Goal: Task Accomplishment & Management: Complete application form

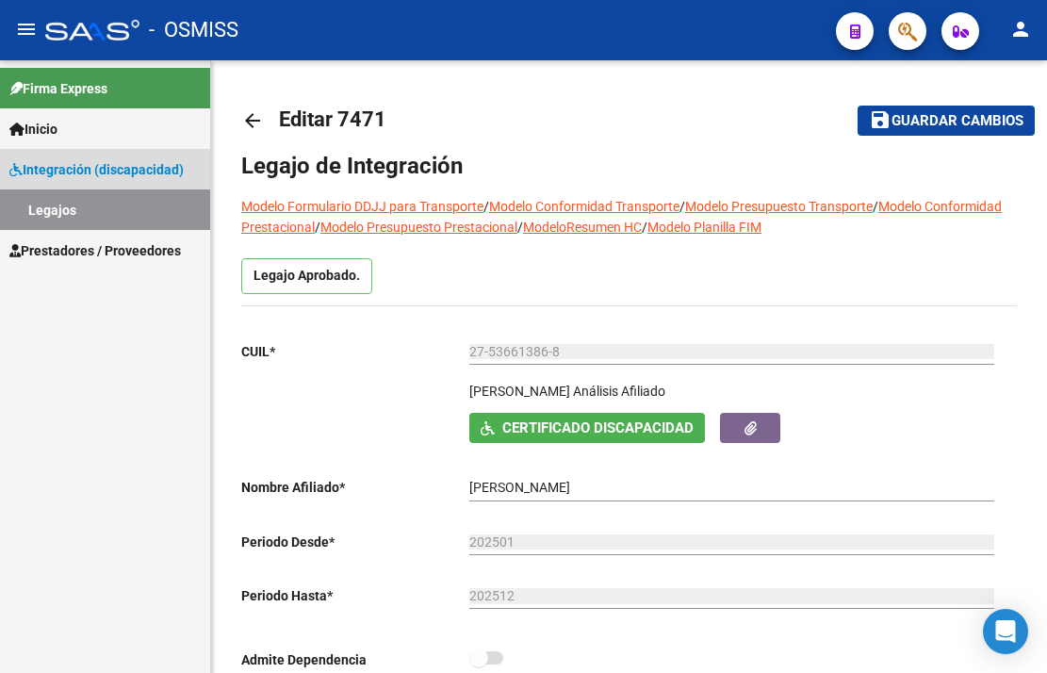
click at [73, 208] on link "Legajos" at bounding box center [105, 209] width 210 height 41
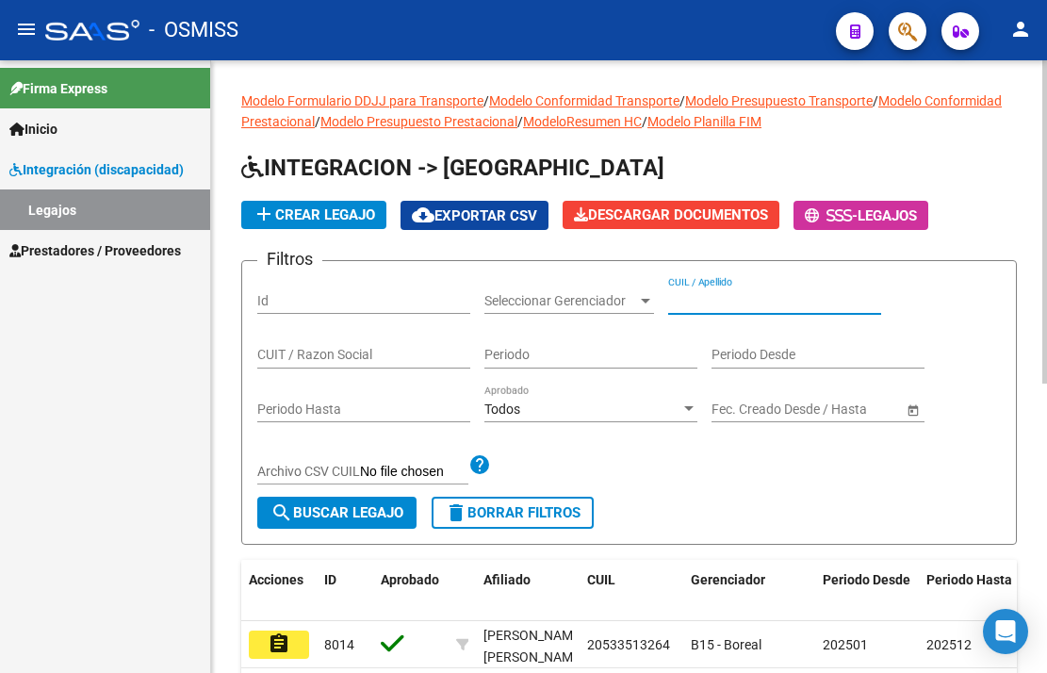
click at [701, 307] on input "CUIL / Apellido" at bounding box center [774, 301] width 213 height 16
paste input "27536613868"
type input "27536613868"
click at [359, 505] on span "search Buscar Legajo" at bounding box center [336, 512] width 133 height 17
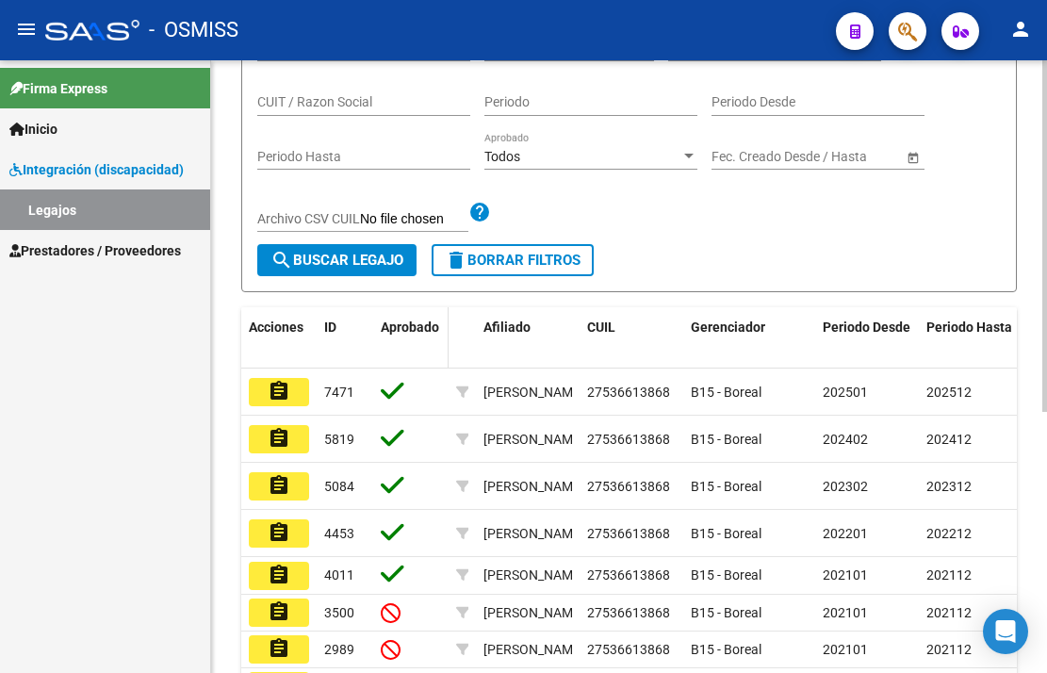
scroll to position [283, 0]
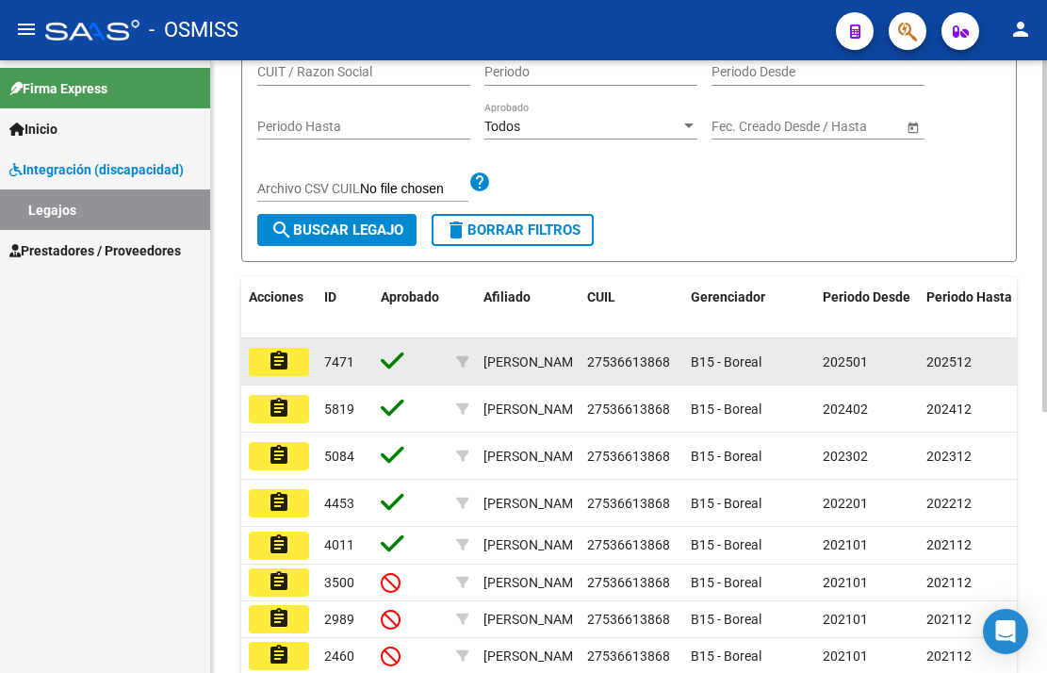
click at [352, 362] on span "7471" at bounding box center [339, 361] width 30 height 15
click at [293, 368] on button "assignment" at bounding box center [279, 362] width 60 height 28
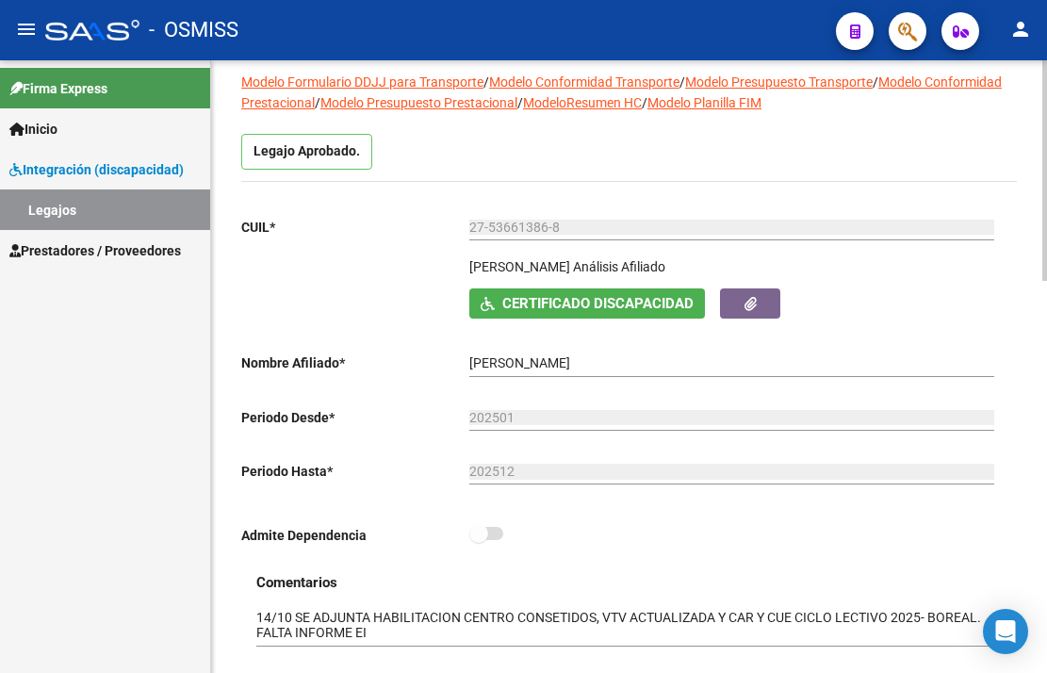
scroll to position [377, 0]
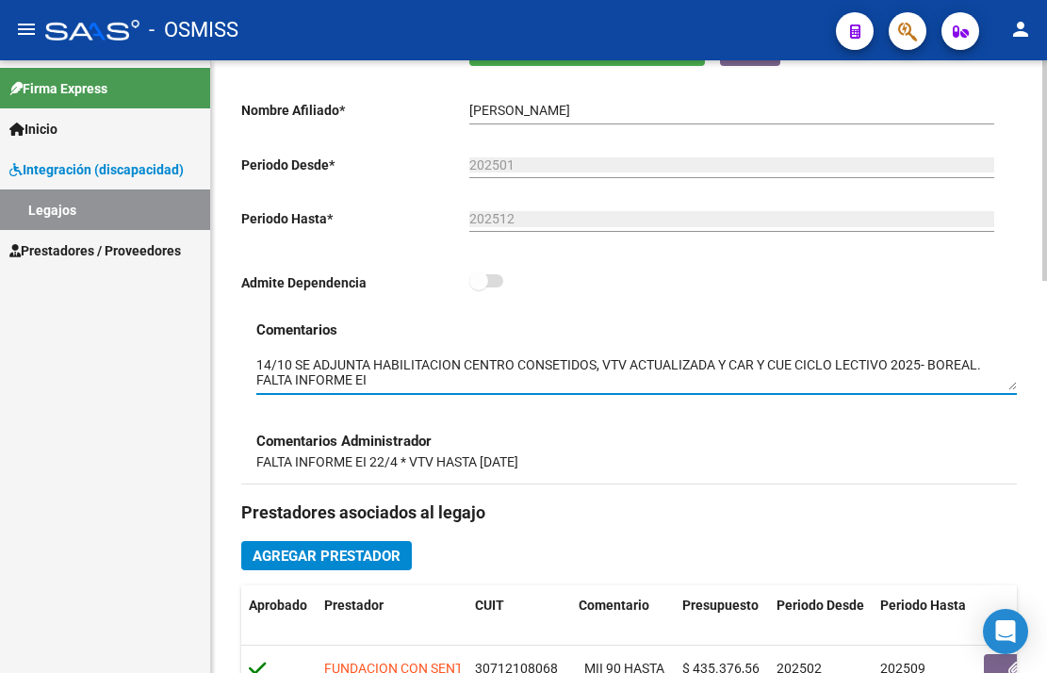
click at [380, 385] on textarea at bounding box center [636, 373] width 761 height 36
drag, startPoint x: 380, startPoint y: 385, endPoint x: 141, endPoint y: 385, distance: 238.4
click at [141, 385] on mat-sidenav-container "Firma Express Inicio Instructivos Contacto OS Integración (discapacidad) Legajo…" at bounding box center [523, 366] width 1047 height 613
click at [415, 388] on textarea at bounding box center [636, 373] width 761 height 36
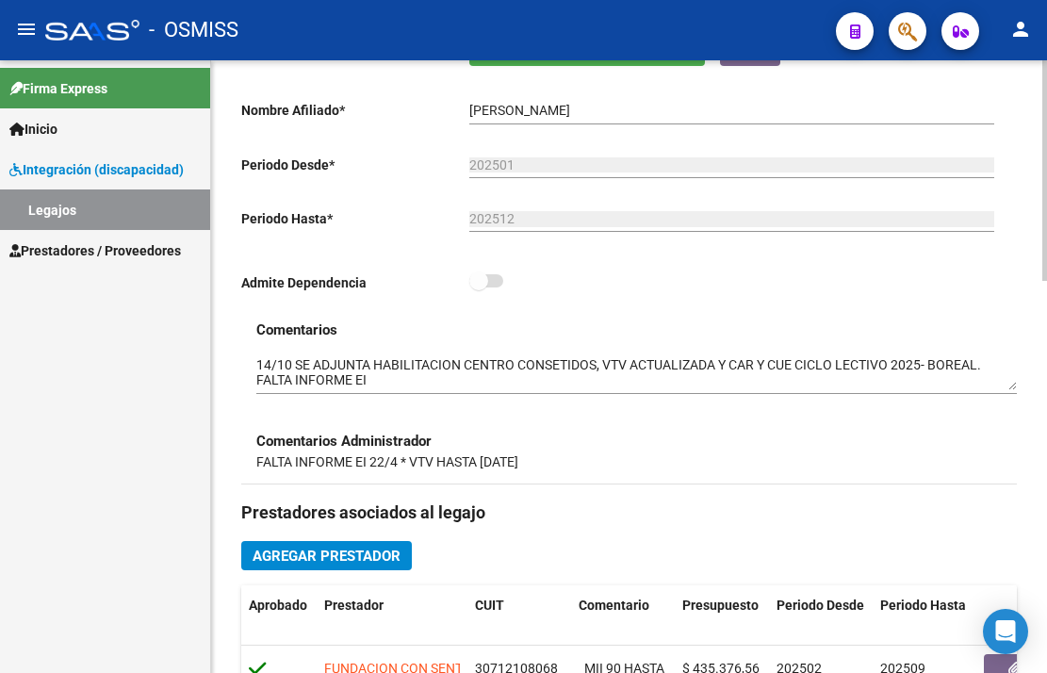
click at [421, 326] on h3 "Comentarios" at bounding box center [636, 329] width 761 height 21
click at [76, 209] on link "Legajos" at bounding box center [105, 209] width 210 height 41
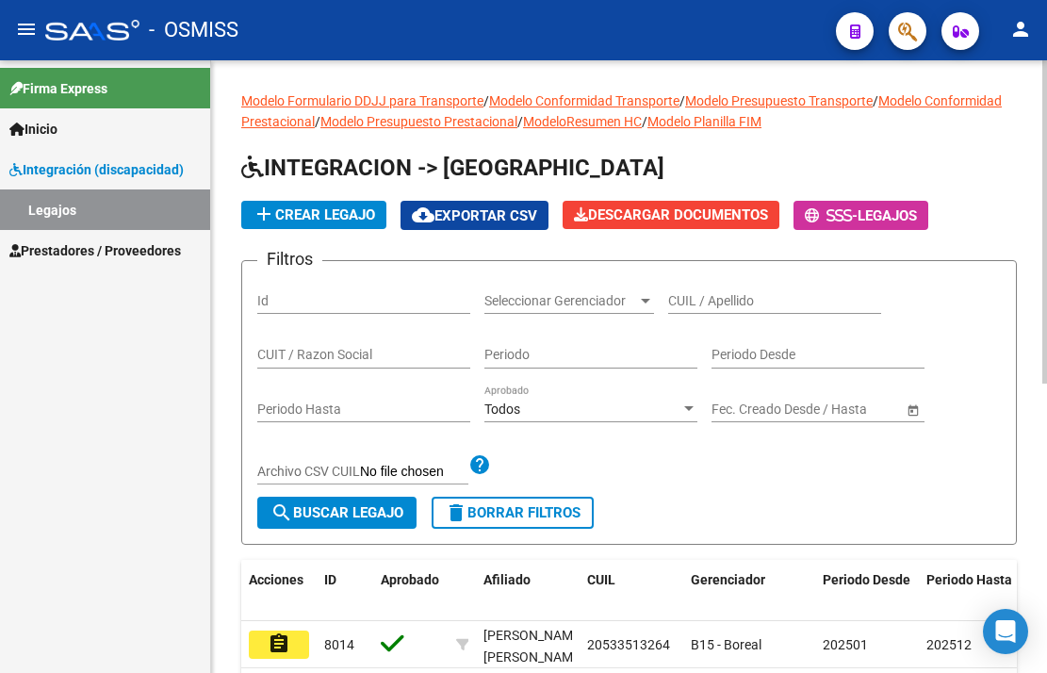
click at [738, 305] on input "CUIL / Apellido" at bounding box center [774, 301] width 213 height 16
paste input "20555423293"
type input "20555423293"
click at [366, 508] on span "search Buscar Legajo" at bounding box center [336, 512] width 133 height 17
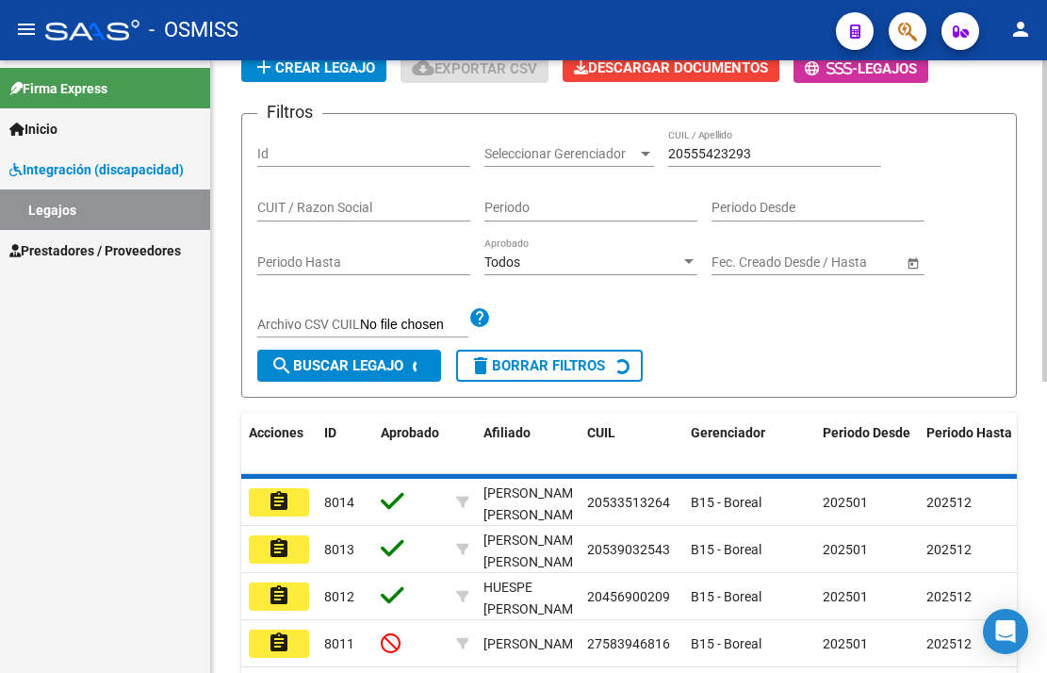
scroll to position [188, 0]
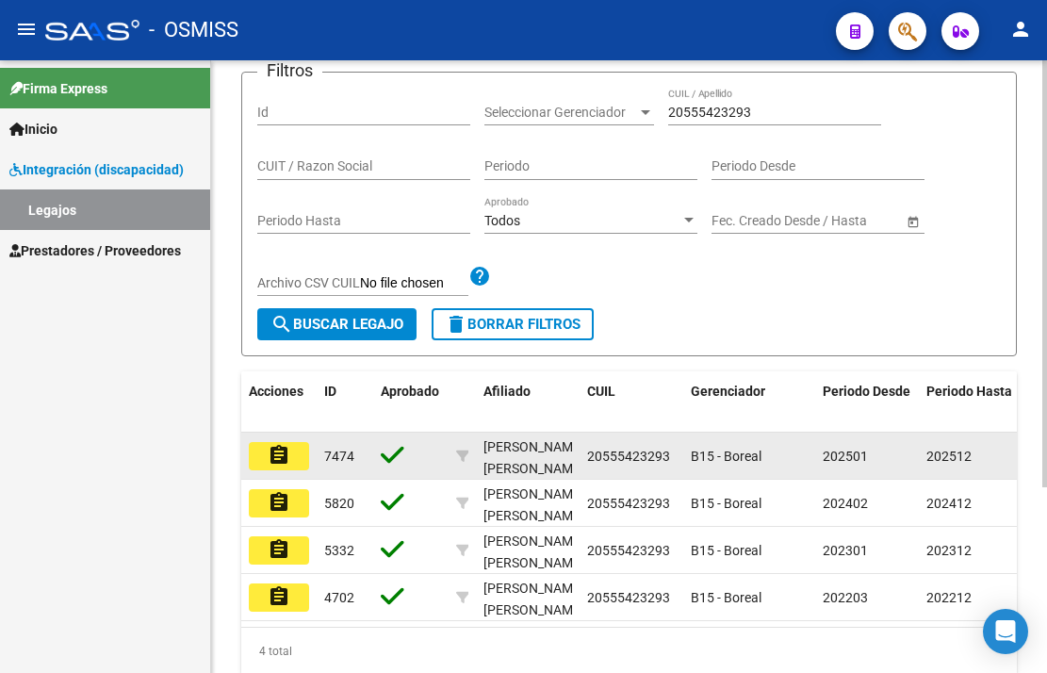
click at [395, 461] on icon at bounding box center [393, 455] width 24 height 26
click at [280, 459] on mat-icon "assignment" at bounding box center [279, 455] width 23 height 23
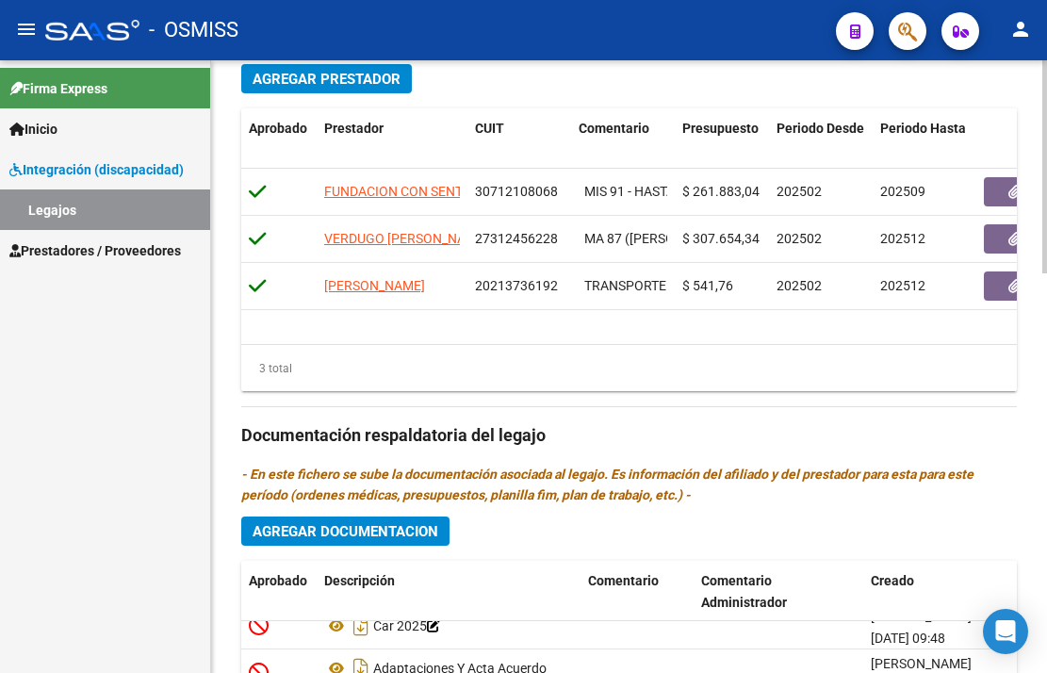
scroll to position [942, 0]
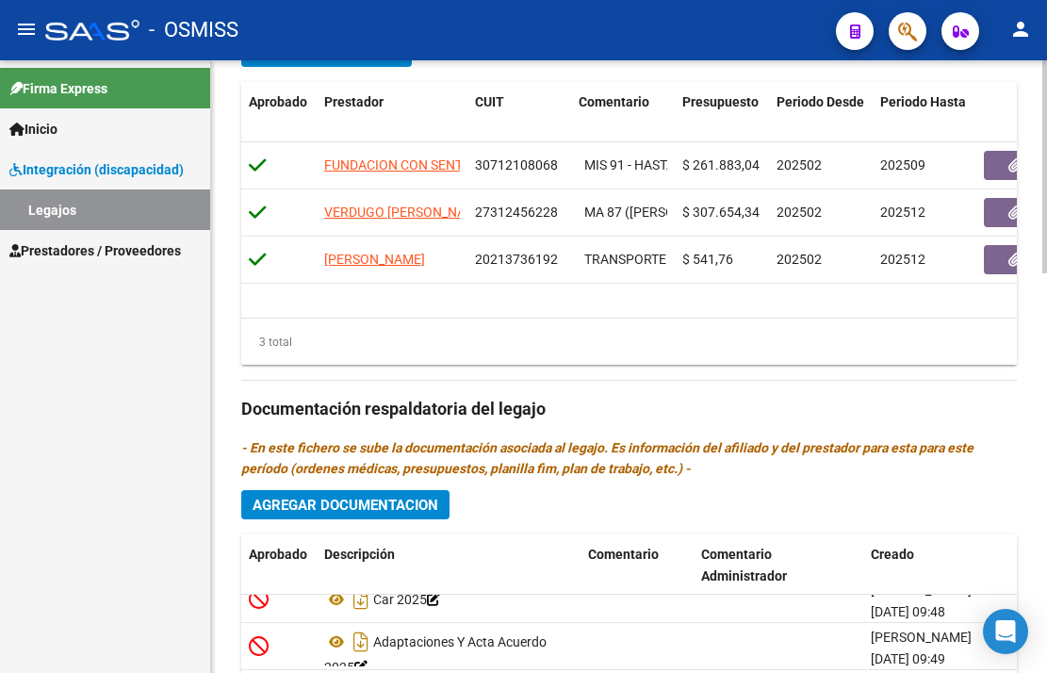
click at [417, 505] on span "Agregar Documentacion" at bounding box center [346, 505] width 186 height 17
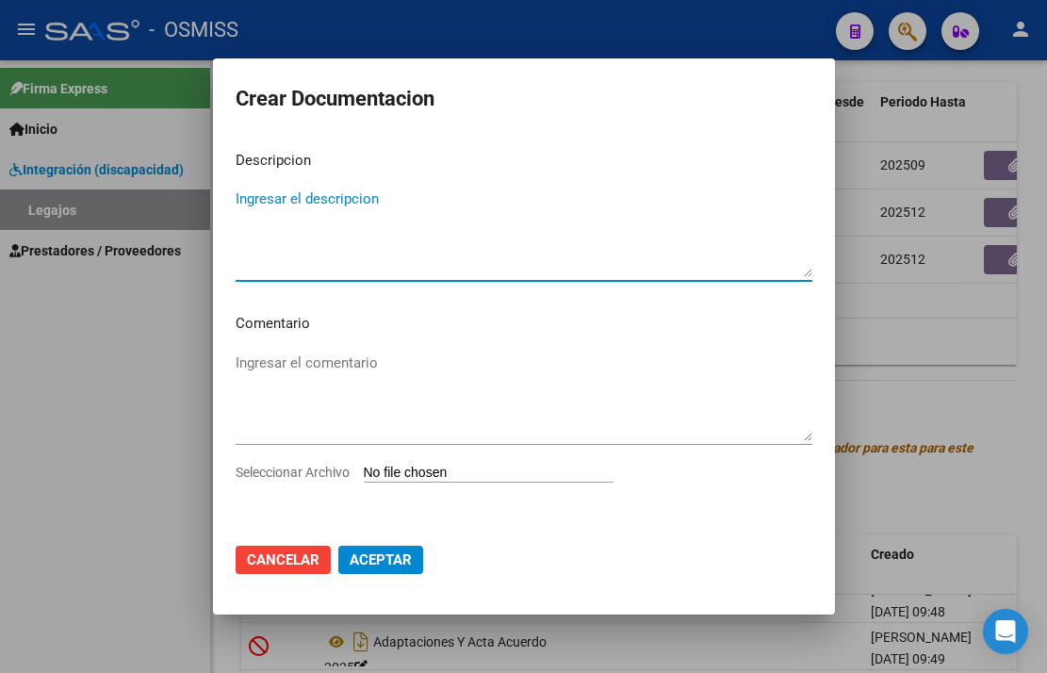
click at [300, 212] on textarea "Ingresar el descripcion" at bounding box center [524, 232] width 577 height 89
click at [283, 198] on textarea "Ingresar el descripcion" at bounding box center [524, 232] width 577 height 89
type textarea "h"
type textarea "HABILITACION"
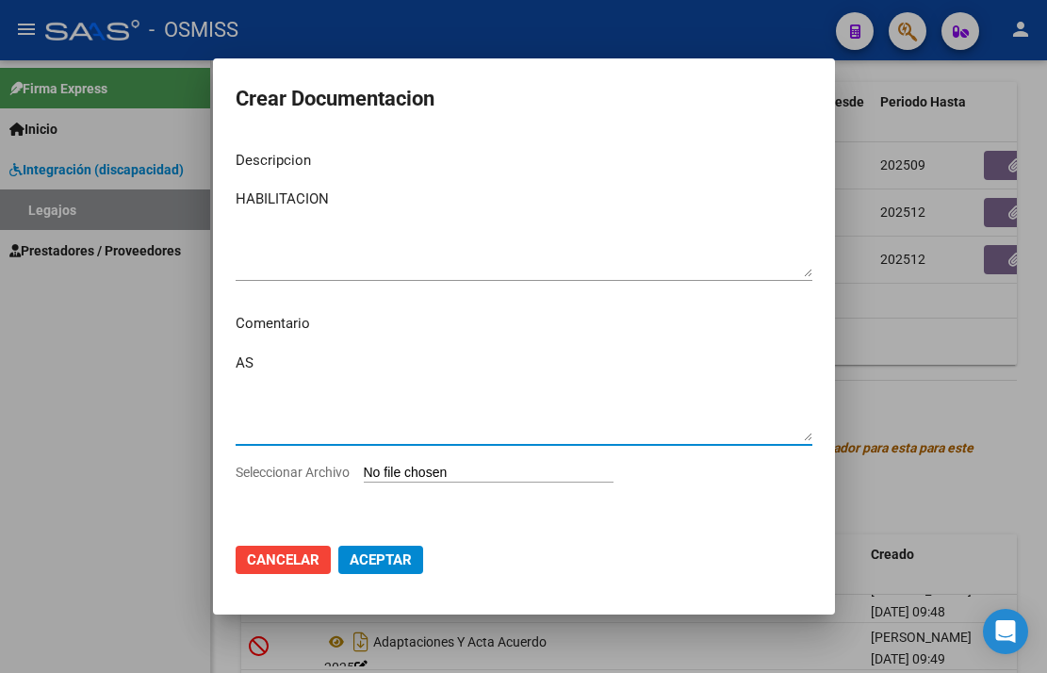
type textarea "A"
type textarea "SE ADJUNTA HABILITACION FUNDACION"
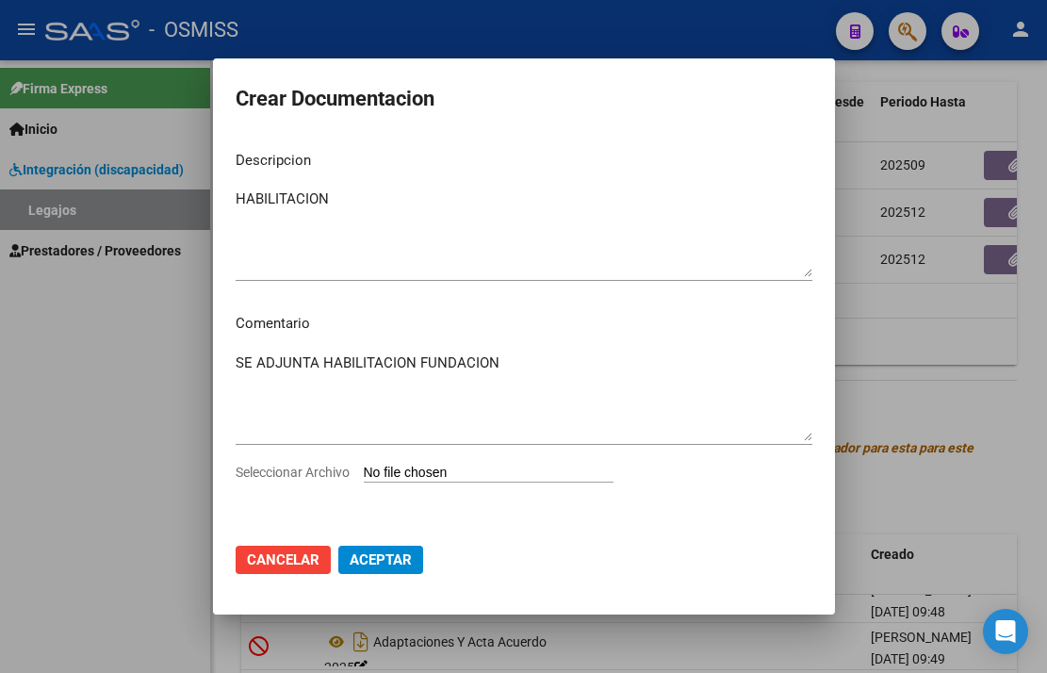
click at [143, 502] on div at bounding box center [523, 336] width 1047 height 673
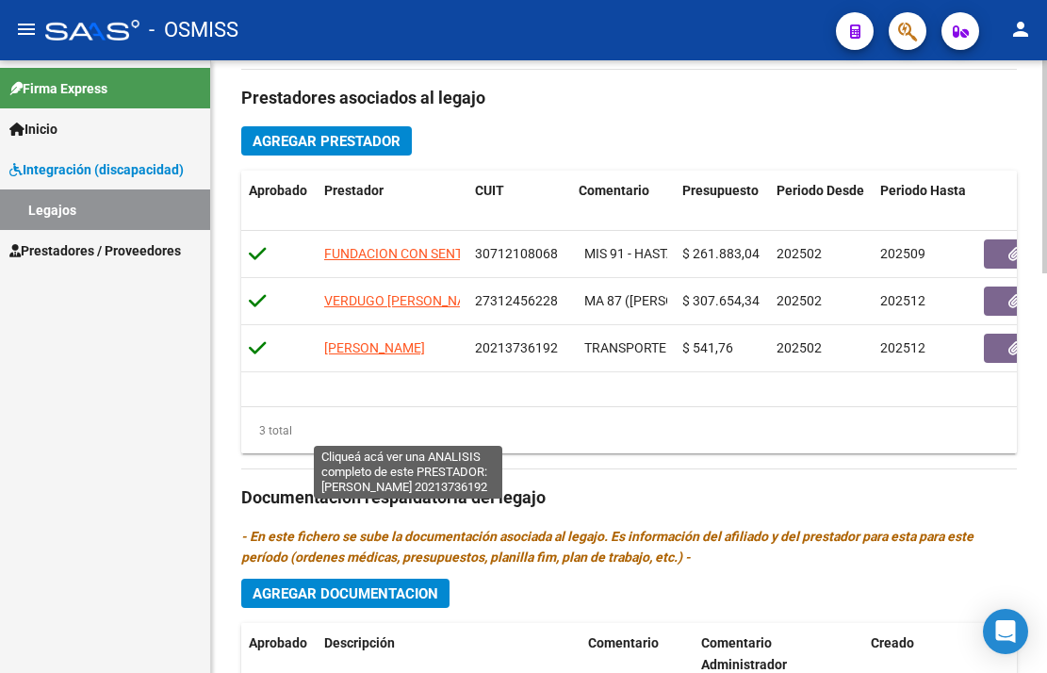
scroll to position [959, 0]
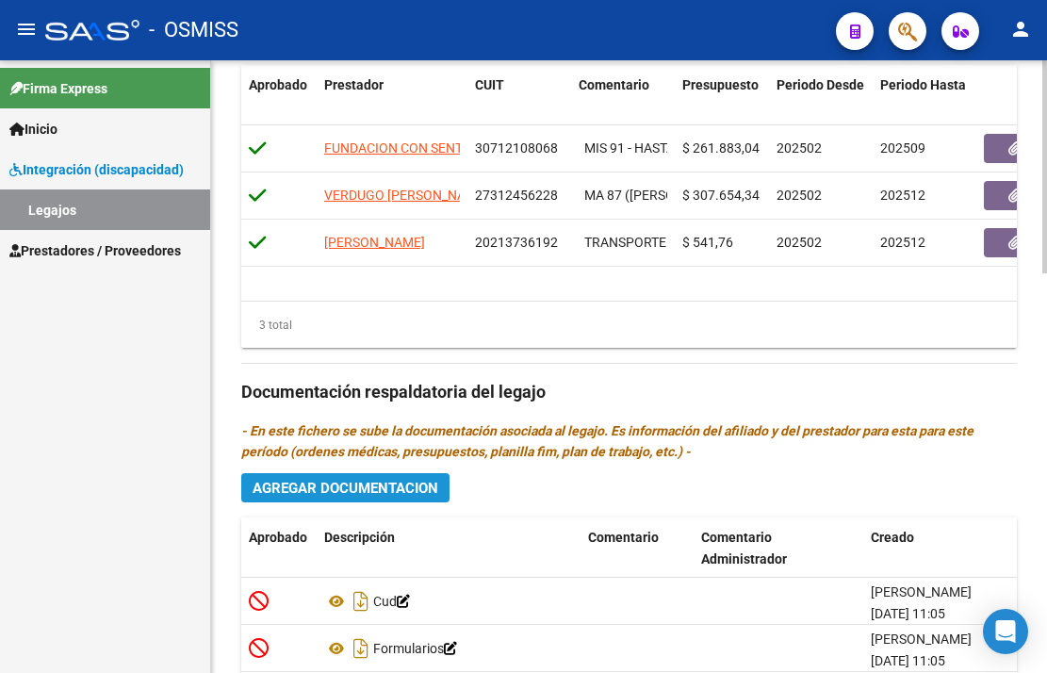
click at [349, 499] on button "Agregar Documentacion" at bounding box center [345, 487] width 208 height 29
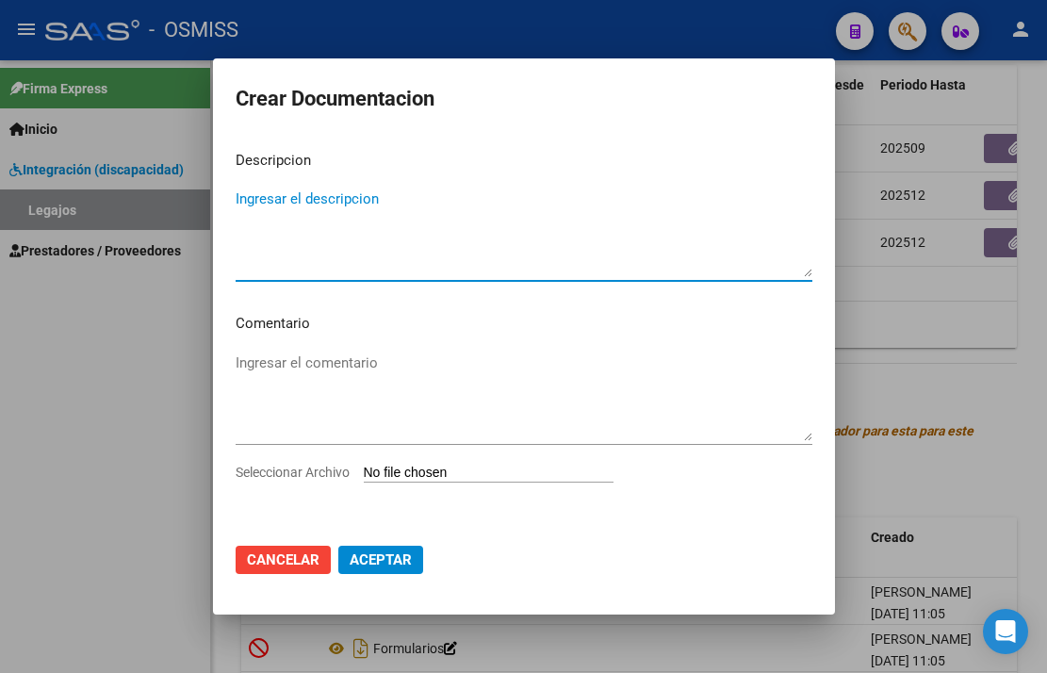
click at [343, 195] on textarea "Ingresar el descripcion" at bounding box center [524, 232] width 577 height 89
type textarea "HABILITACION"
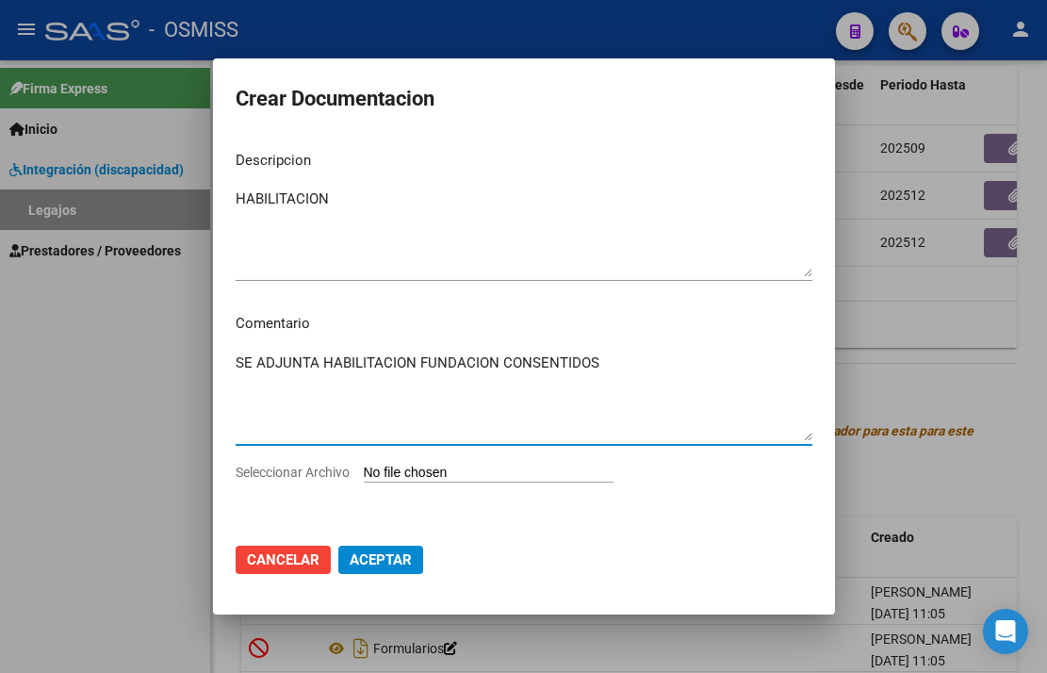
type textarea "SE ADJUNTA HABILITACION FUNDACION CONSENTIDOS"
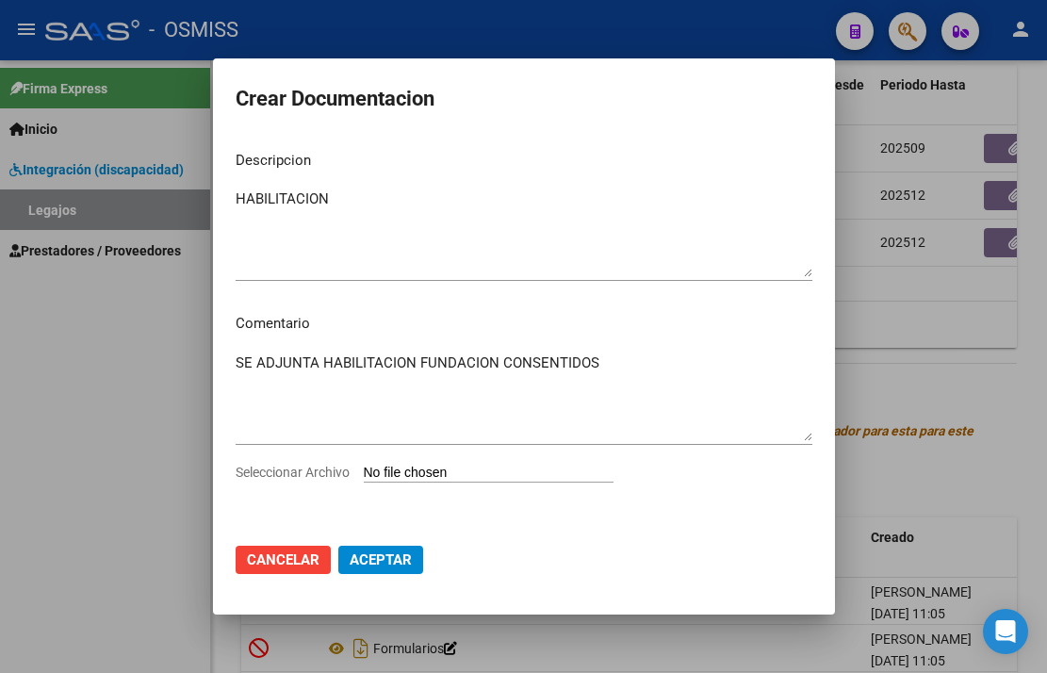
click at [364, 465] on input "Seleccionar Archivo" at bounding box center [489, 474] width 250 height 18
type input "C:\fakepath\HABILITACION FUNDACION CONSENTIDOS.pdf"
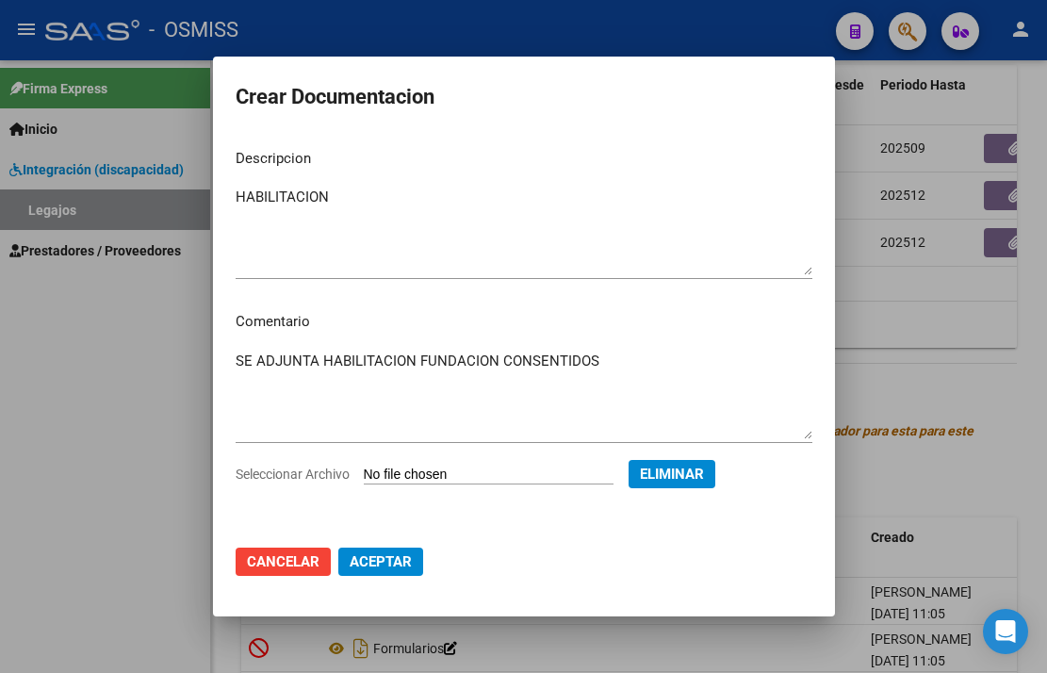
click at [352, 562] on span "Aceptar" at bounding box center [381, 561] width 62 height 17
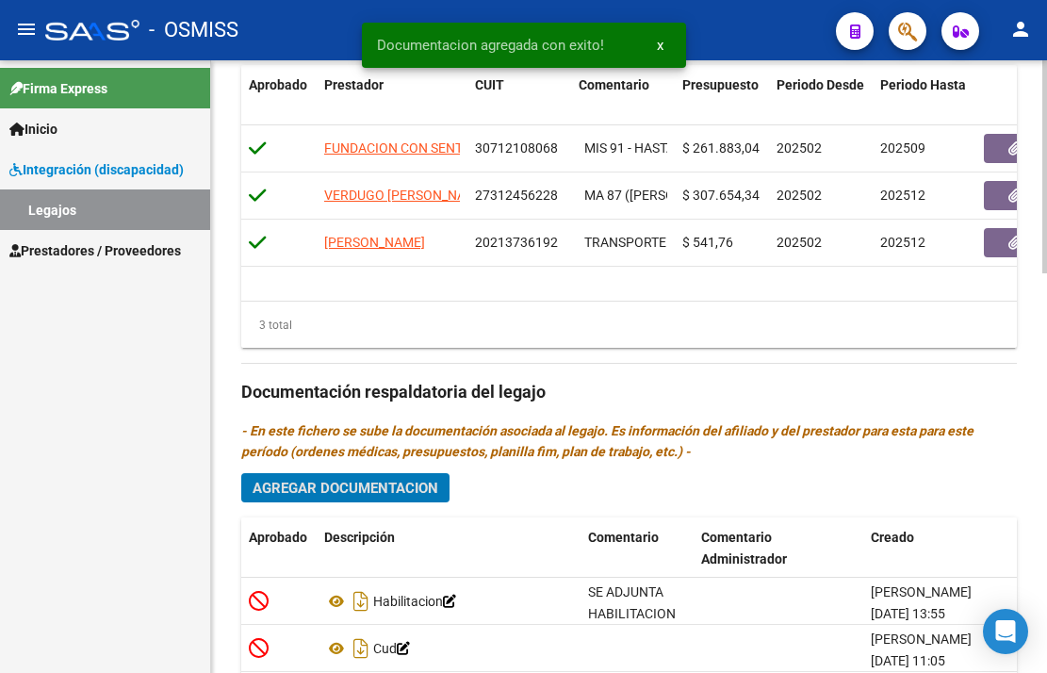
click at [386, 501] on button "Agregar Documentacion" at bounding box center [345, 487] width 208 height 29
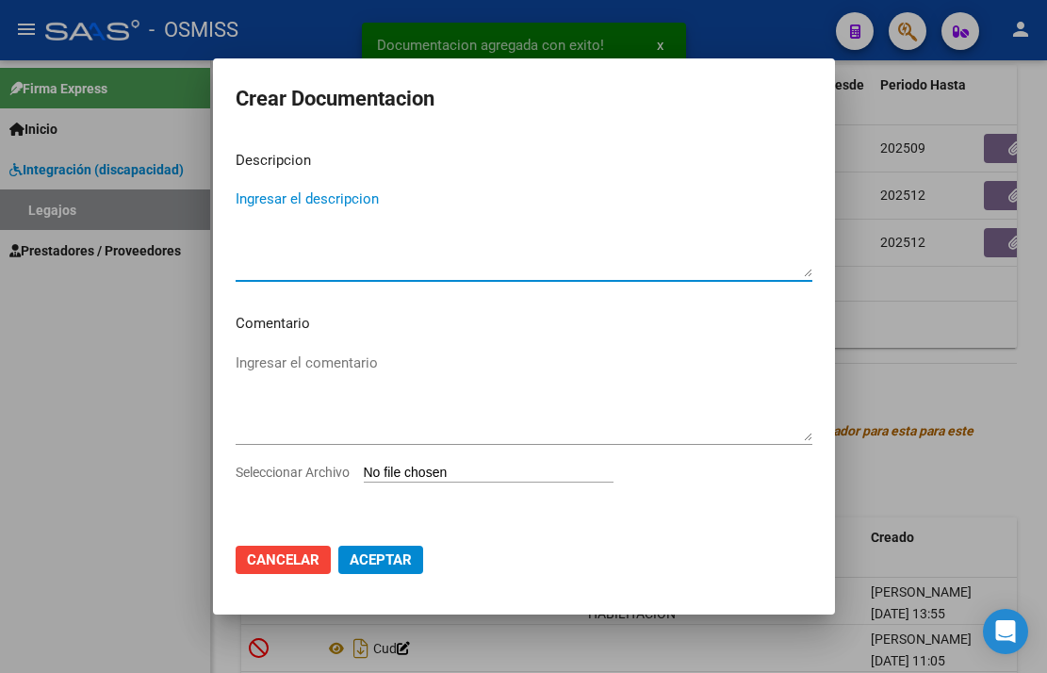
click at [319, 208] on textarea "Ingresar el descripcion" at bounding box center [524, 232] width 577 height 89
type textarea "VTV"
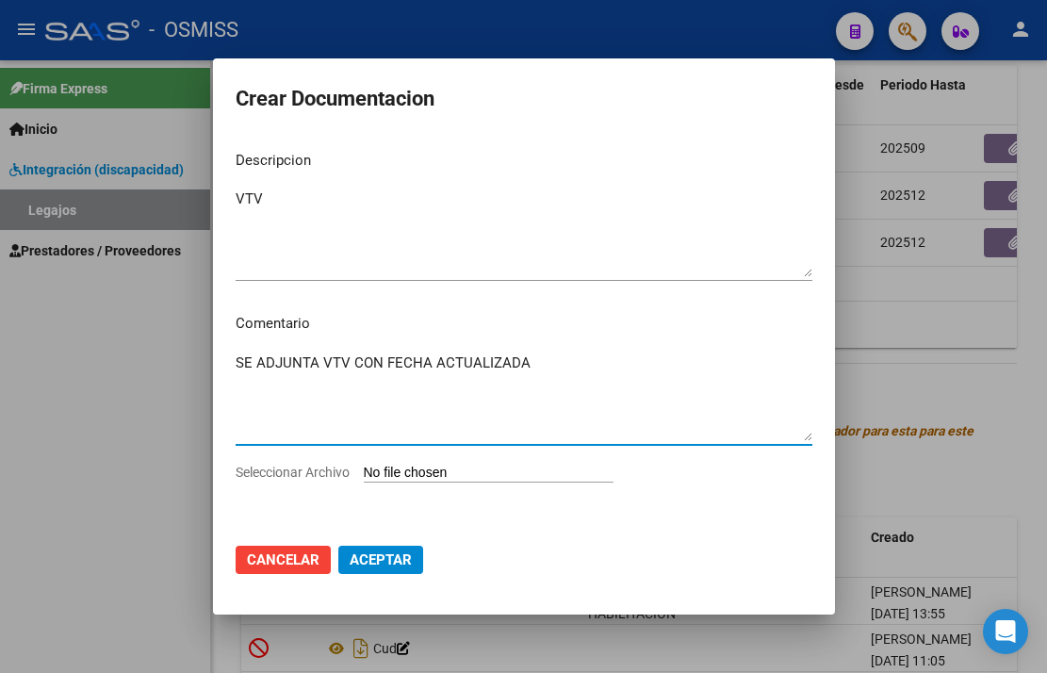
type textarea "SE ADJUNTA VTV CON FECHA ACTUALIZADA"
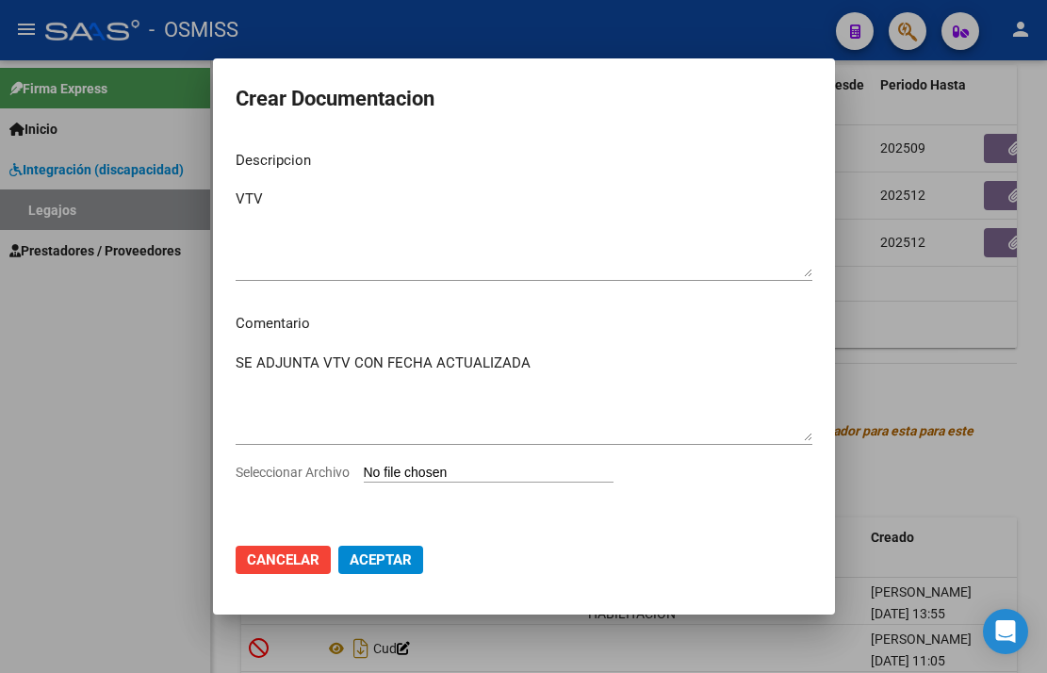
click at [364, 465] on input "Seleccionar Archivo" at bounding box center [489, 474] width 250 height 18
type input "C:\fakepath\VTV.pdf"
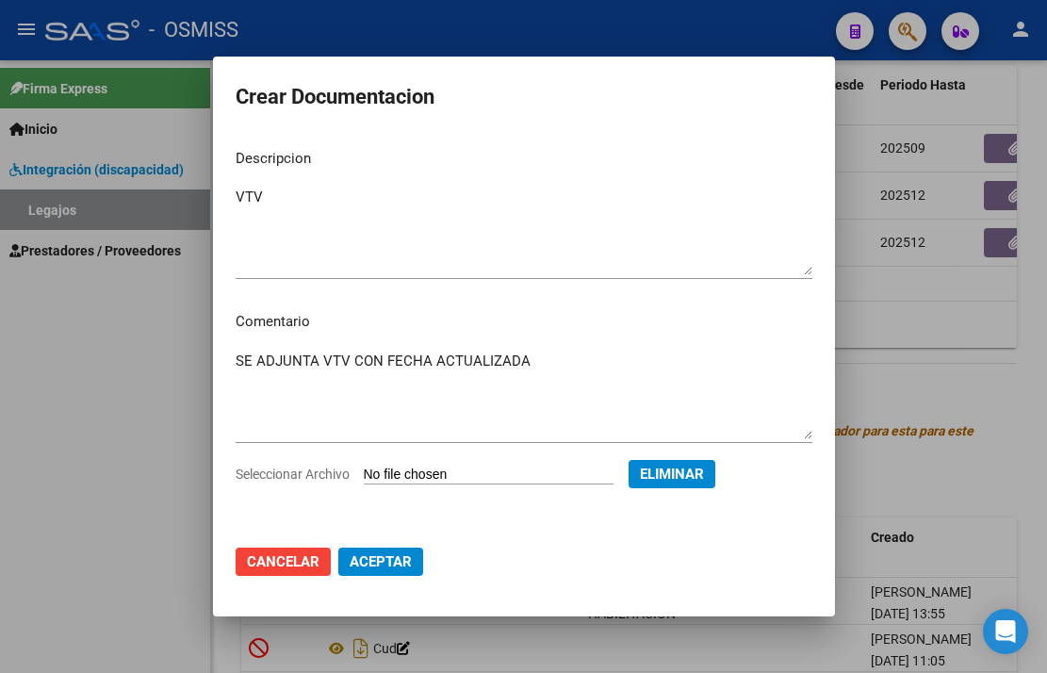
click at [376, 576] on button "Aceptar" at bounding box center [380, 562] width 85 height 28
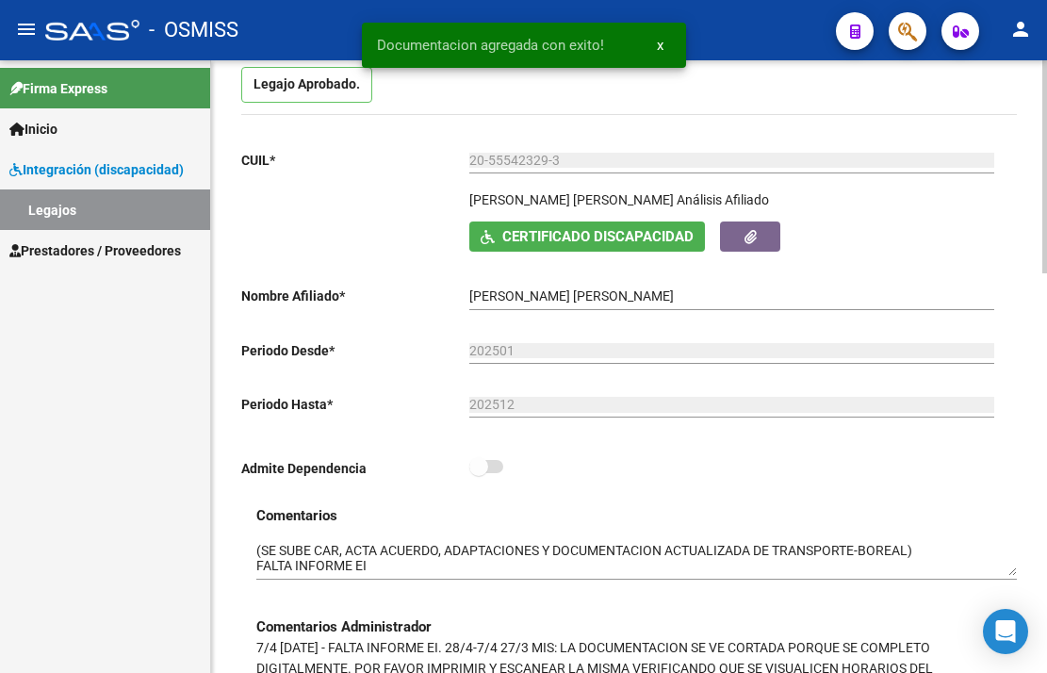
scroll to position [0, 0]
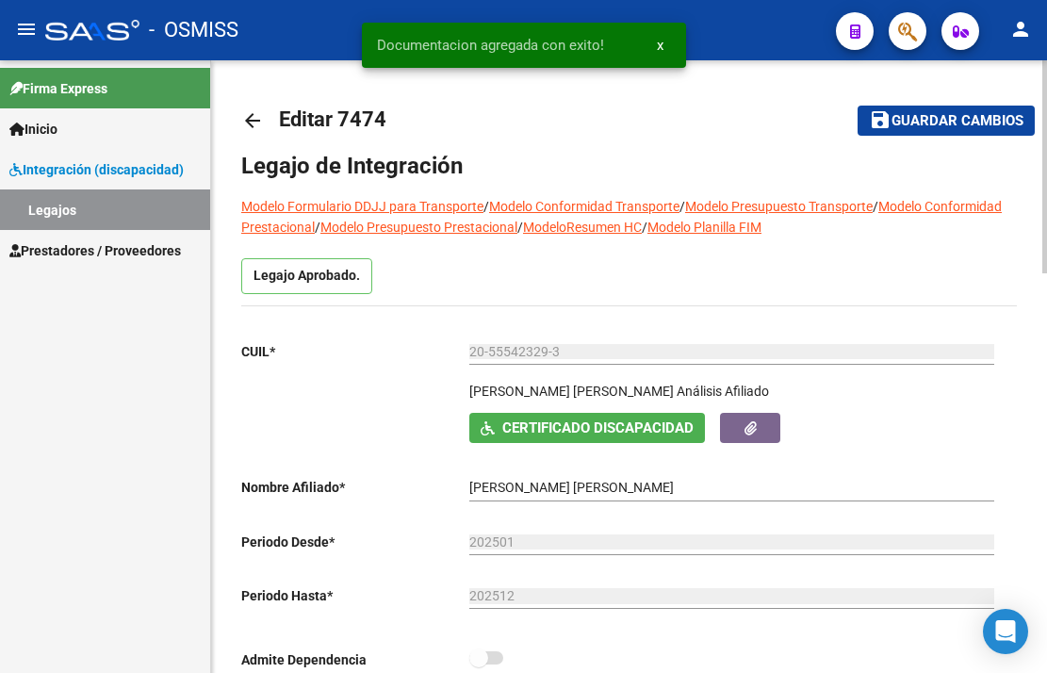
click at [1000, 114] on span "Guardar cambios" at bounding box center [958, 121] width 132 height 17
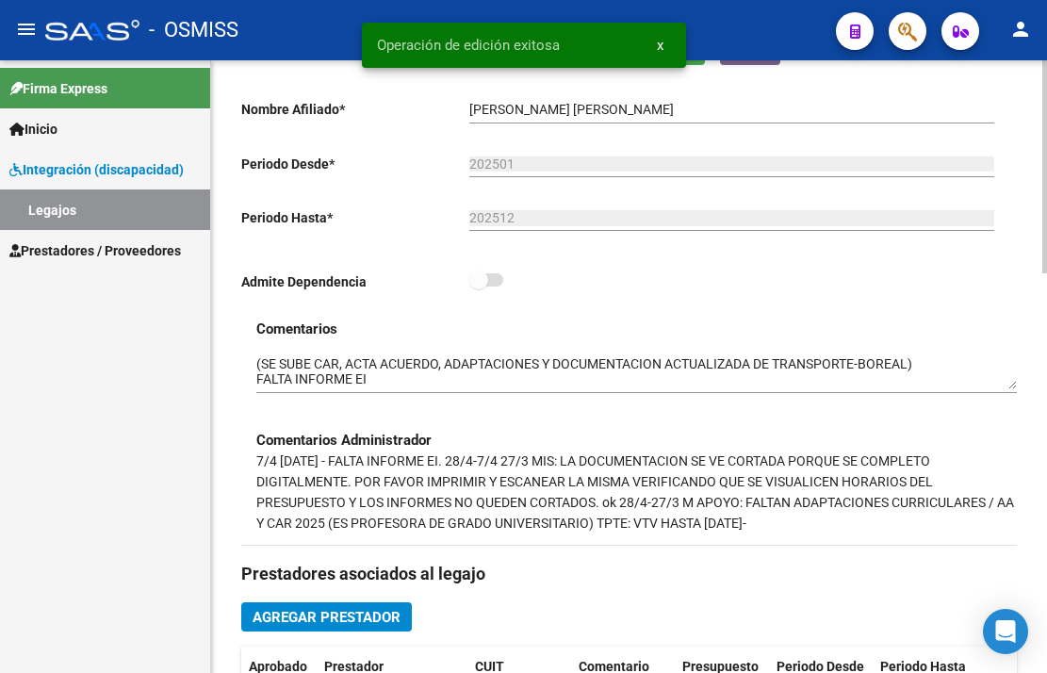
scroll to position [377, 0]
click at [257, 368] on textarea at bounding box center [636, 373] width 761 height 36
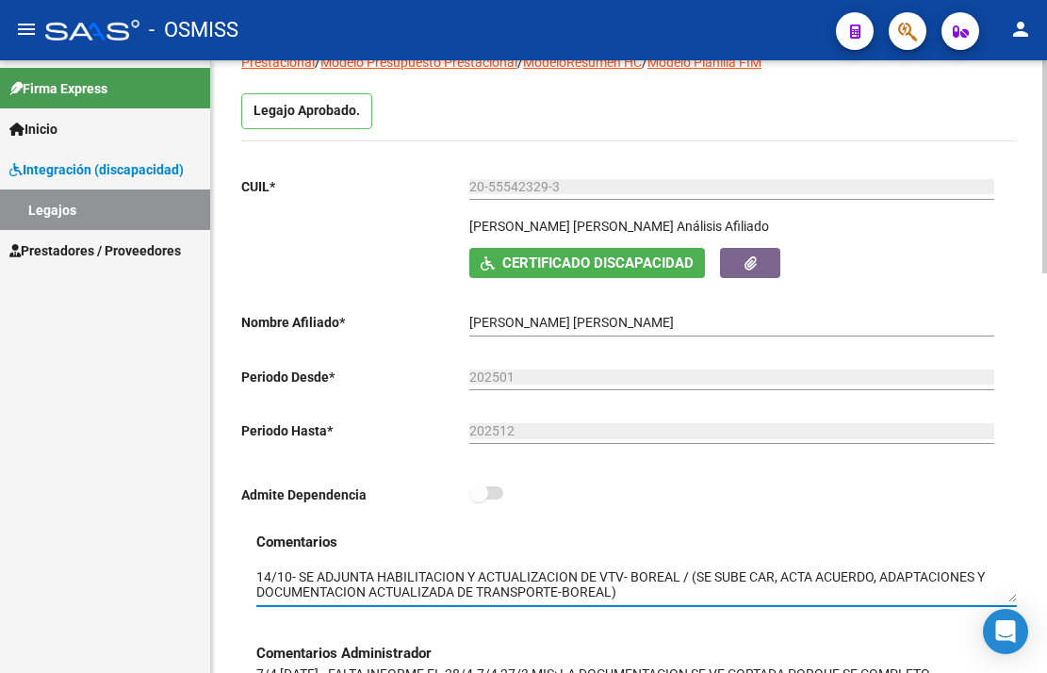
scroll to position [0, 0]
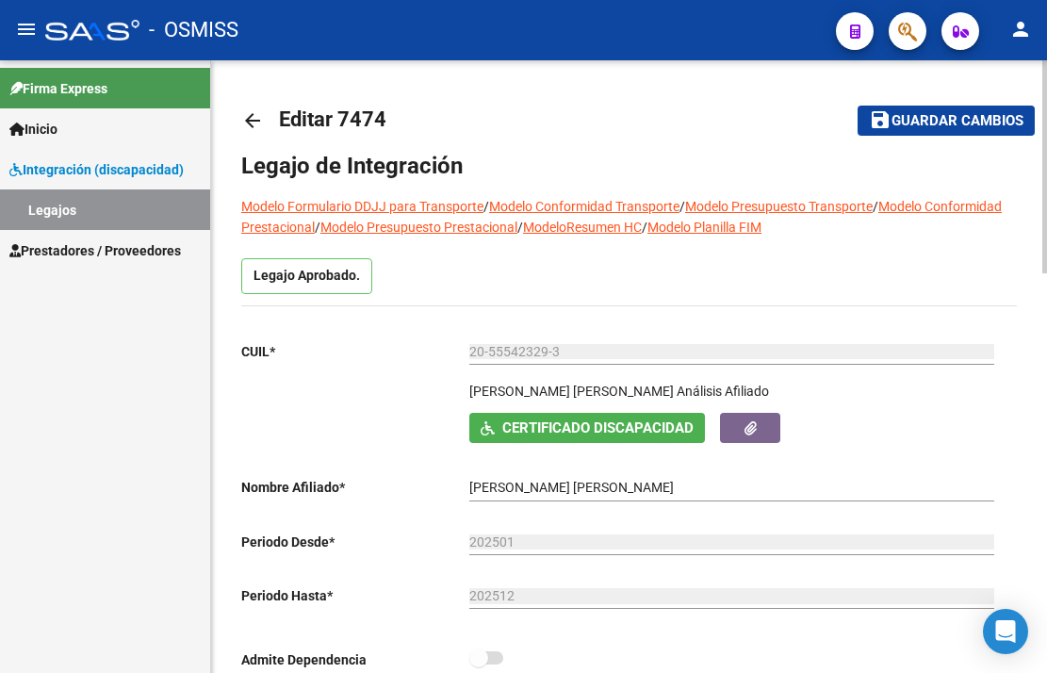
type textarea "14/10- SE ADJUNTA HABILITACION Y ACTUALIZACION DE VTV- BOREAL / (SE SUBE CAR, A…"
click at [921, 120] on span "Guardar cambios" at bounding box center [958, 121] width 132 height 17
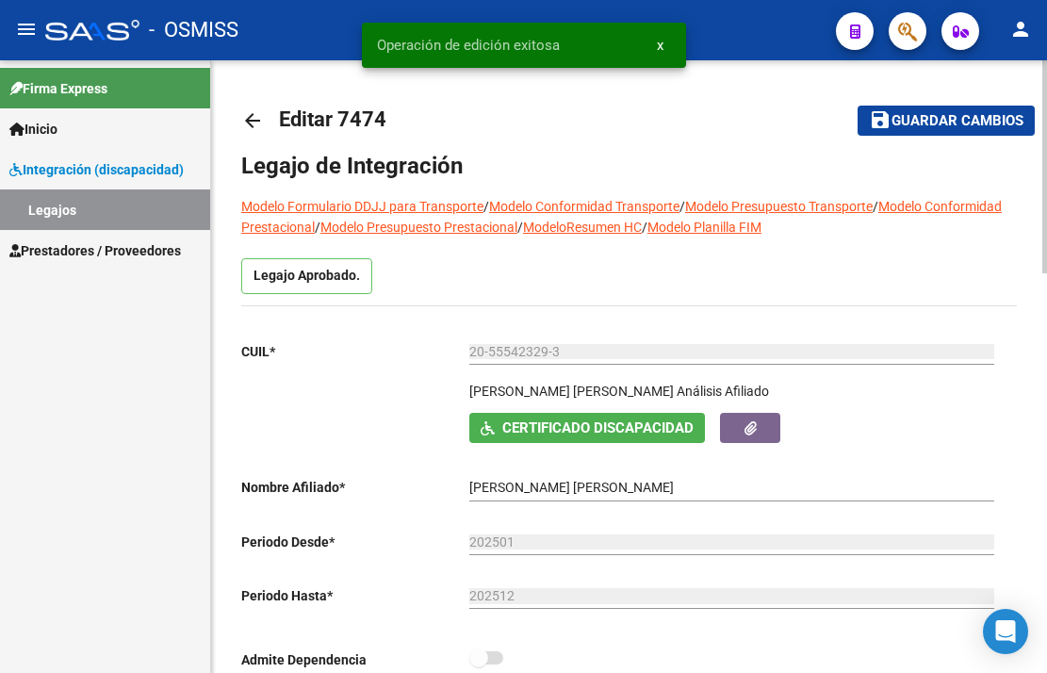
click at [921, 120] on span "Guardar cambios" at bounding box center [958, 121] width 132 height 17
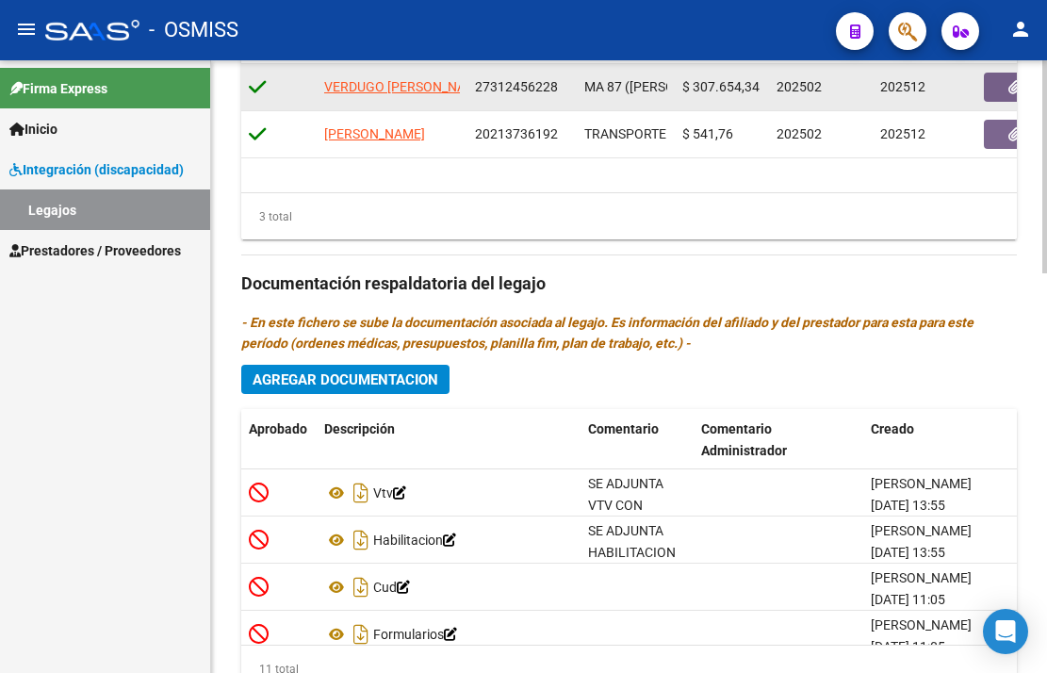
scroll to position [1131, 0]
